Goal: Book appointment/travel/reservation

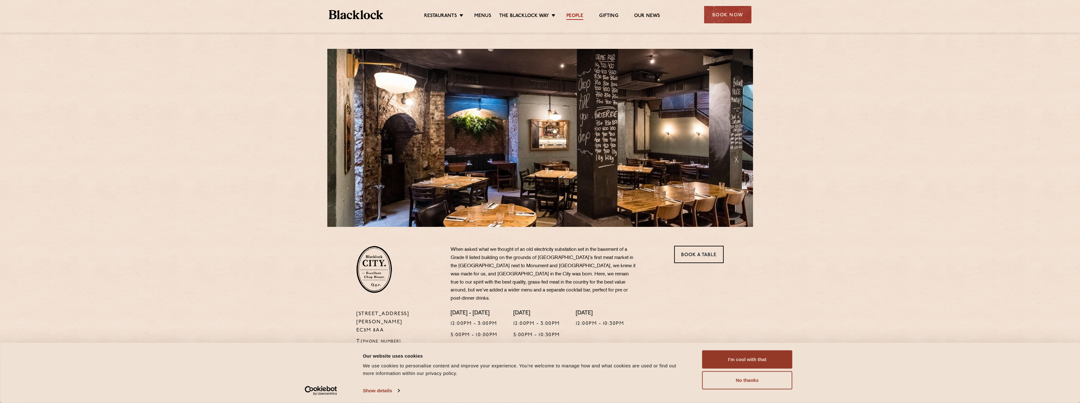
click at [574, 16] on link "People" at bounding box center [575, 16] width 17 height 7
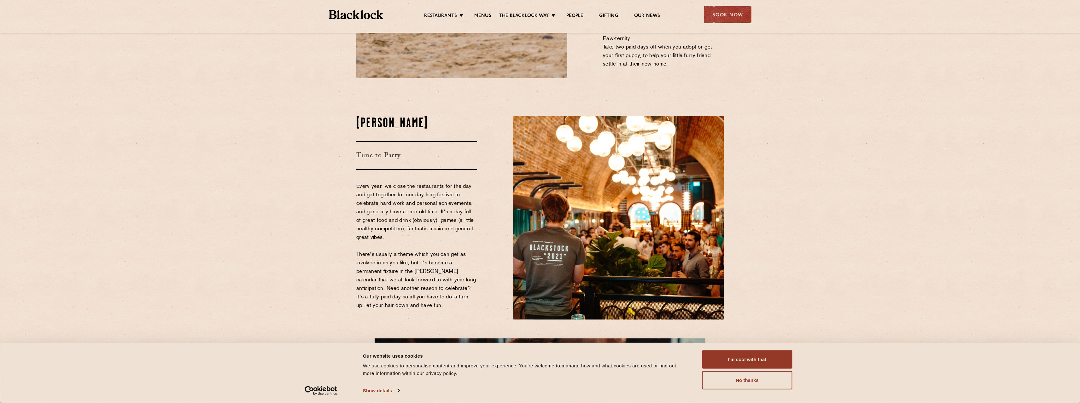
scroll to position [883, 0]
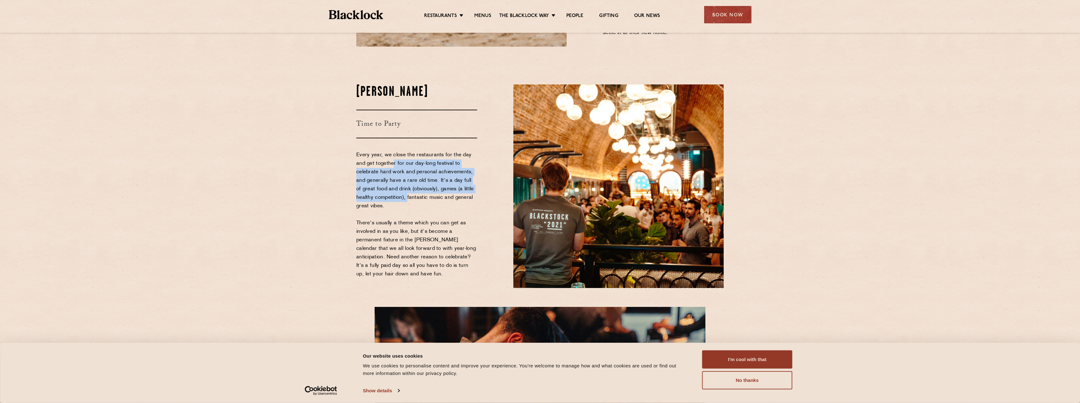
drag, startPoint x: 393, startPoint y: 121, endPoint x: 409, endPoint y: 156, distance: 38.1
click at [408, 156] on p "Every year, we close the restaurants for the day and get together for our day-l…" at bounding box center [416, 215] width 121 height 128
click at [409, 156] on p "Every year, we close the restaurants for the day and get together for our day-l…" at bounding box center [416, 215] width 121 height 128
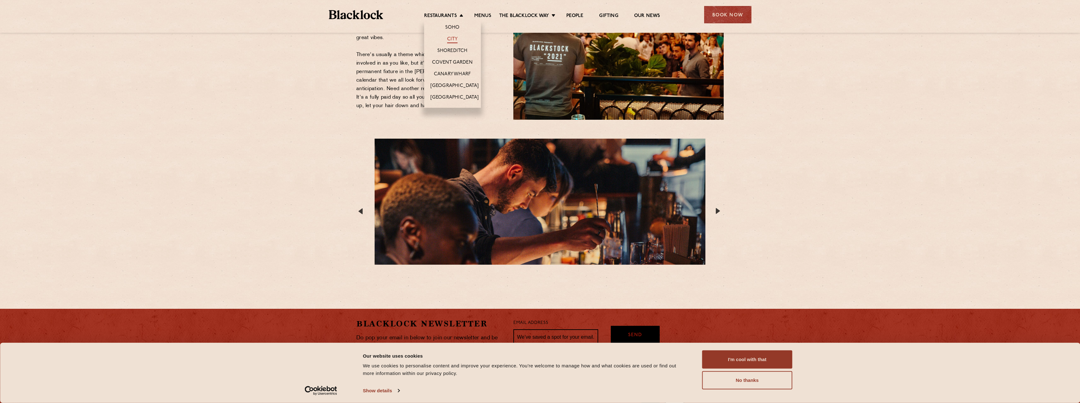
click at [450, 39] on link "City" at bounding box center [452, 39] width 11 height 7
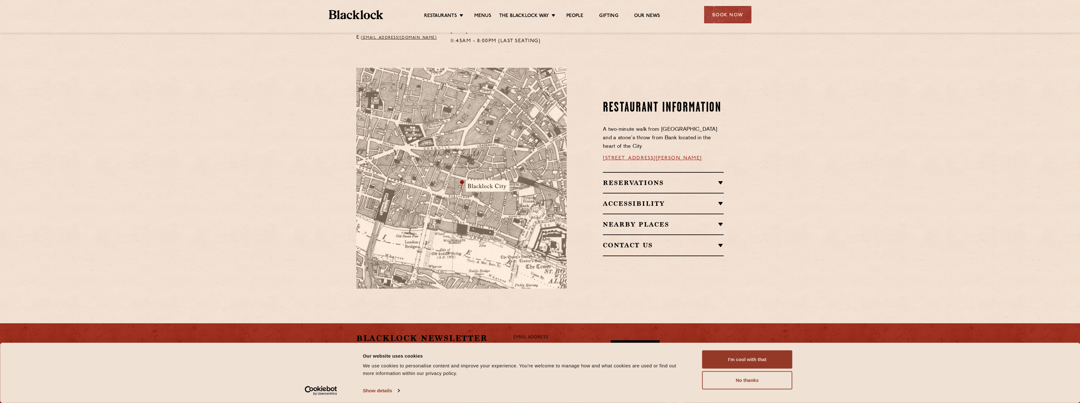
scroll to position [347, 0]
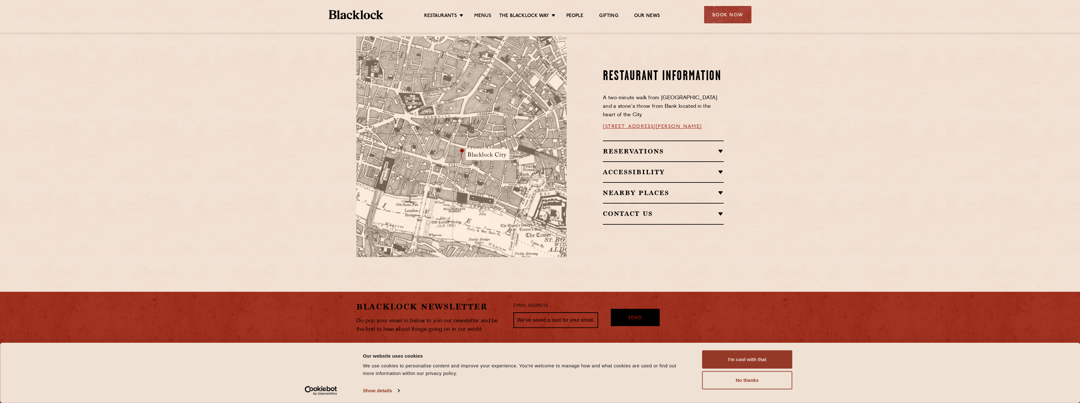
click at [631, 148] on h2 "Reservations" at bounding box center [663, 152] width 121 height 8
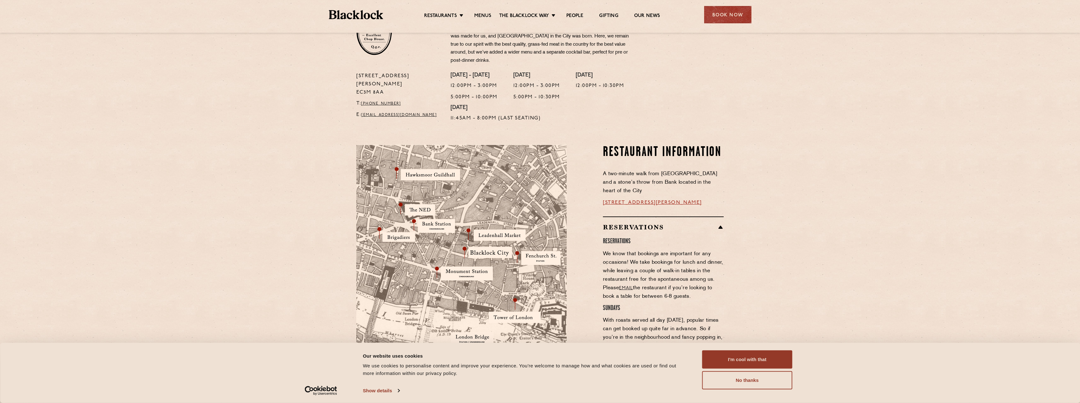
scroll to position [17, 0]
